Goal: Task Accomplishment & Management: Manage account settings

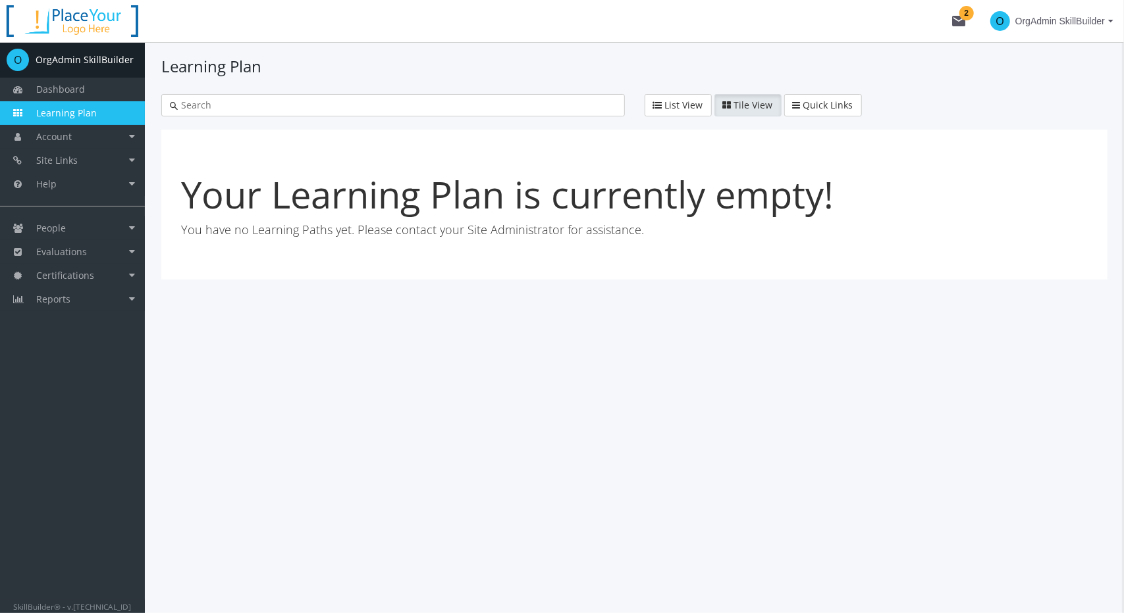
click at [1052, 23] on span "OrgAdmin SkillBuilder" at bounding box center [1060, 21] width 90 height 24
click at [1062, 91] on link "Sign Out" at bounding box center [1059, 95] width 118 height 14
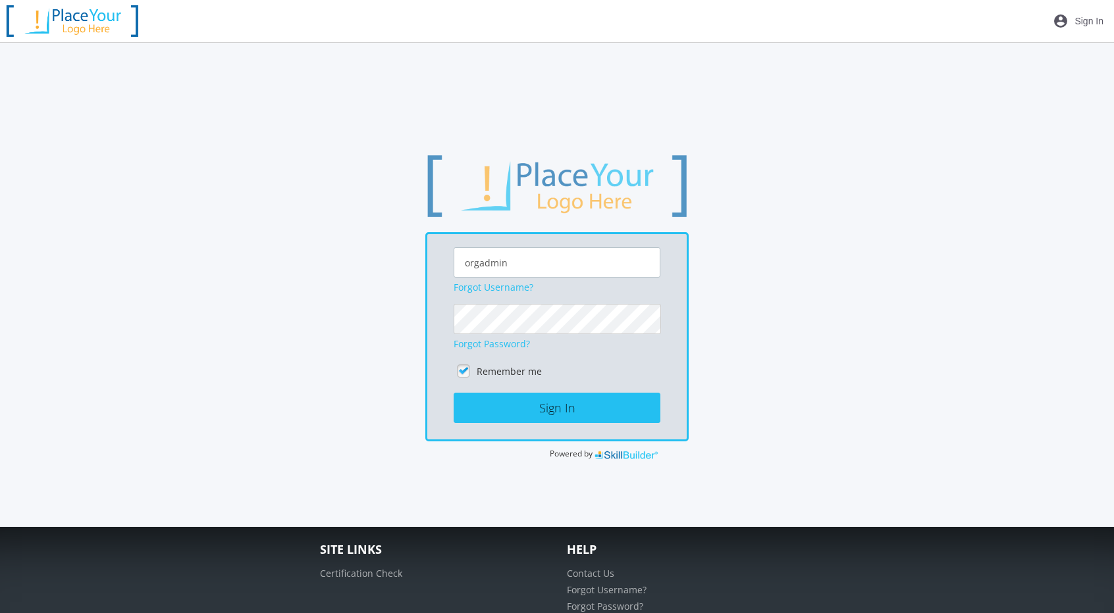
drag, startPoint x: 562, startPoint y: 267, endPoint x: 153, endPoint y: 284, distance: 409.8
click at [161, 279] on div "orgadmin Forgot Username? Forgot Password? Remember me Sign In Powered by" at bounding box center [556, 307] width 981 height 308
type input "rleal"
click at [153, 284] on div "rleal Forgot Username? Forgot Password? Remember me Sign In Powered by" at bounding box center [556, 307] width 981 height 308
click at [519, 411] on button "Sign In" at bounding box center [557, 408] width 207 height 30
